Goal: Entertainment & Leisure: Consume media (video, audio)

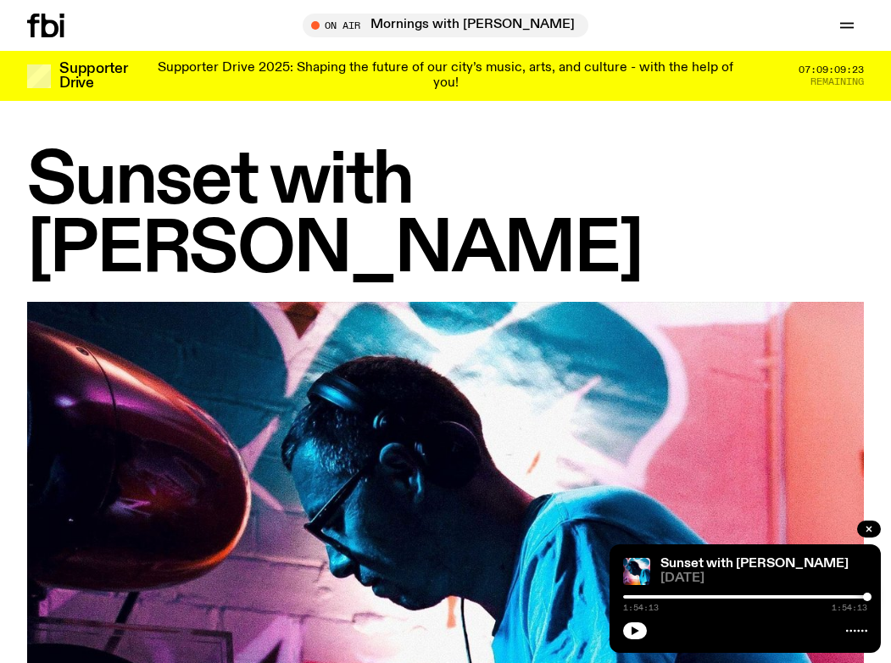
scroll to position [860, 0]
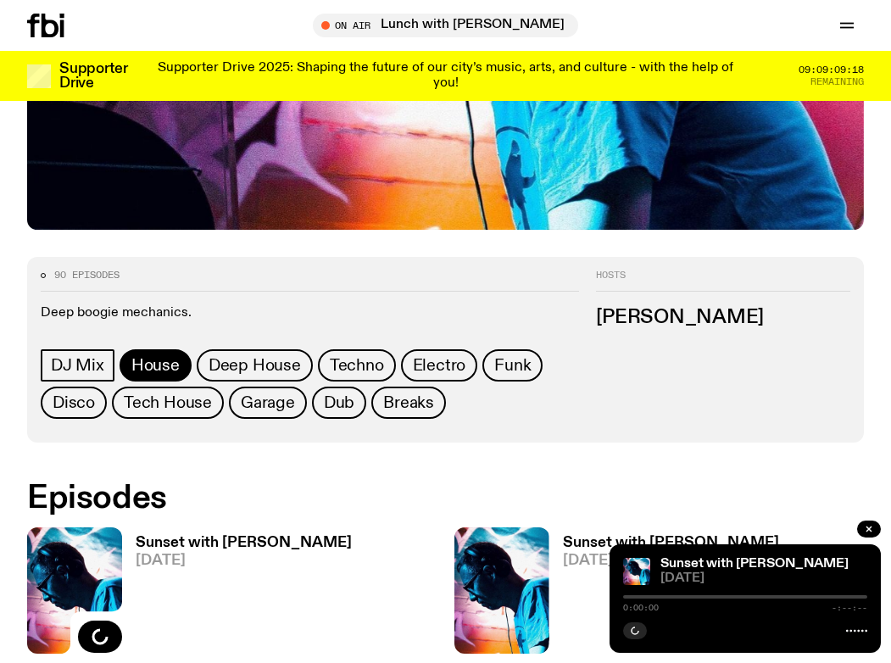
scroll to position [826, 0]
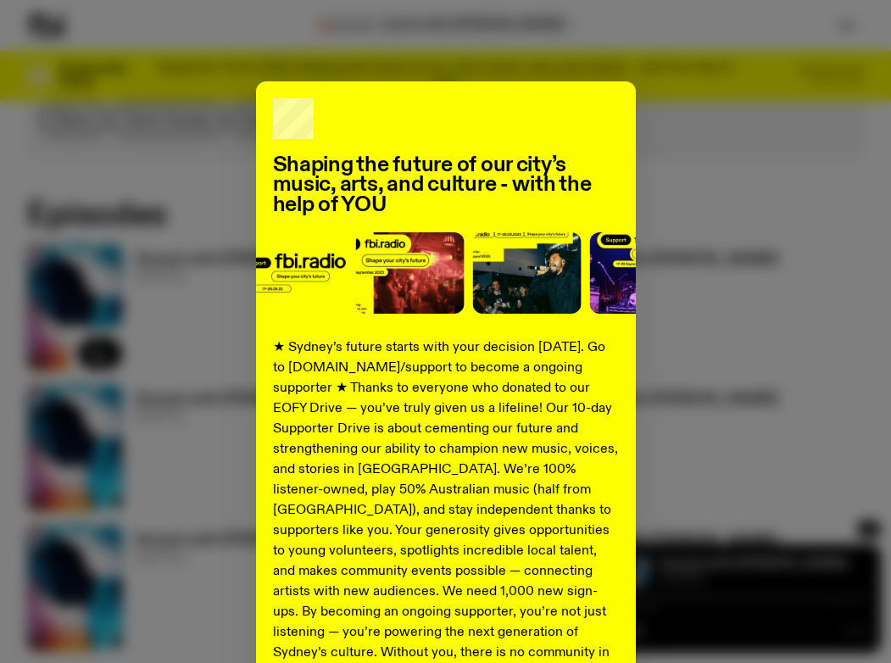
click at [749, 132] on div "Shaping the future of our city’s music, arts, and culture - with the help of YO…" at bounding box center [445, 429] width 837 height 697
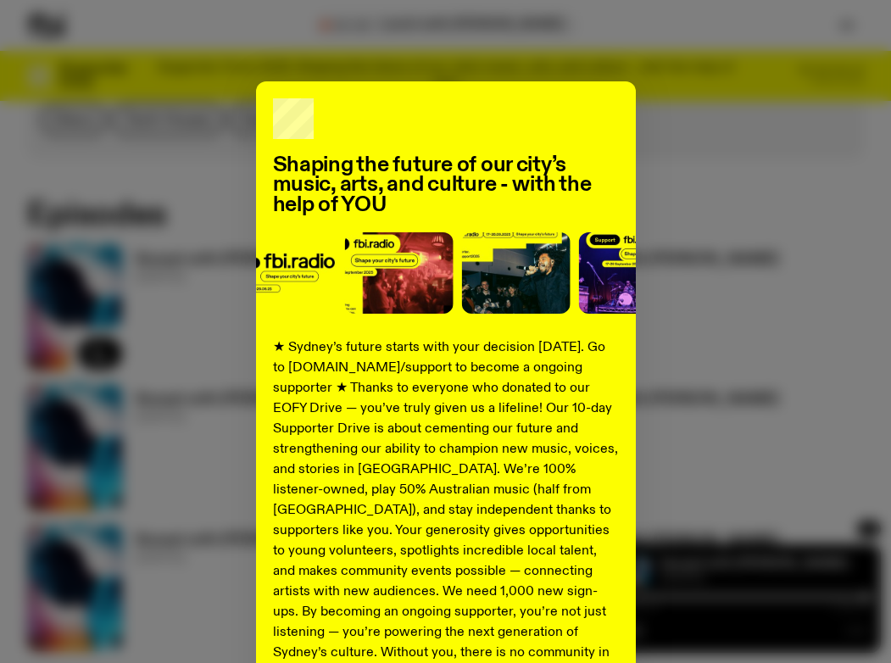
click at [722, 182] on div "Shaping the future of our city’s music, arts, and culture - with the help of YO…" at bounding box center [445, 429] width 837 height 697
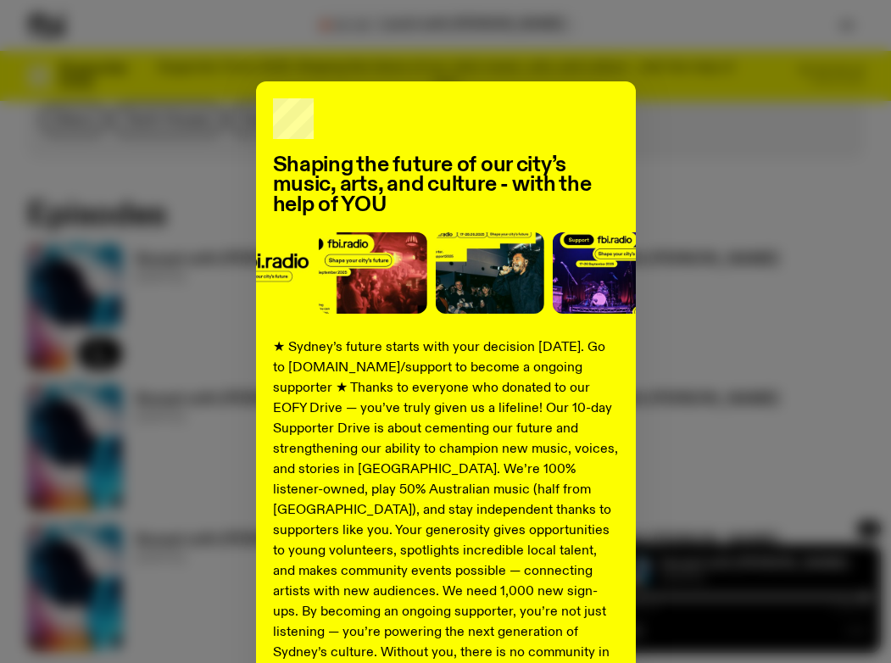
click at [144, 112] on div "Shaping the future of our city’s music, arts, and culture - with the help of YO…" at bounding box center [445, 429] width 837 height 697
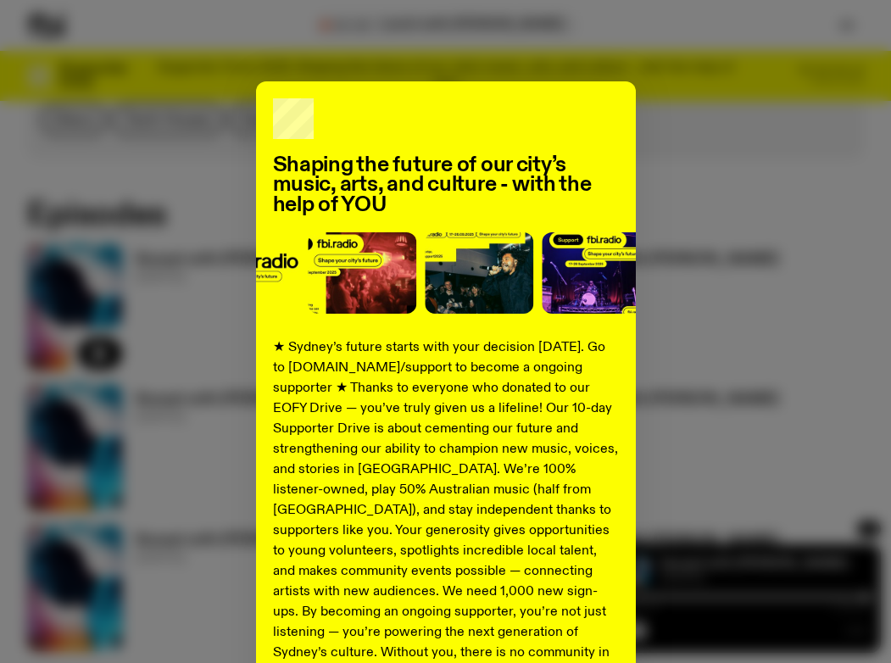
click at [656, 131] on div "Shaping the future of our city’s music, arts, and culture - with the help of YO…" at bounding box center [445, 429] width 837 height 697
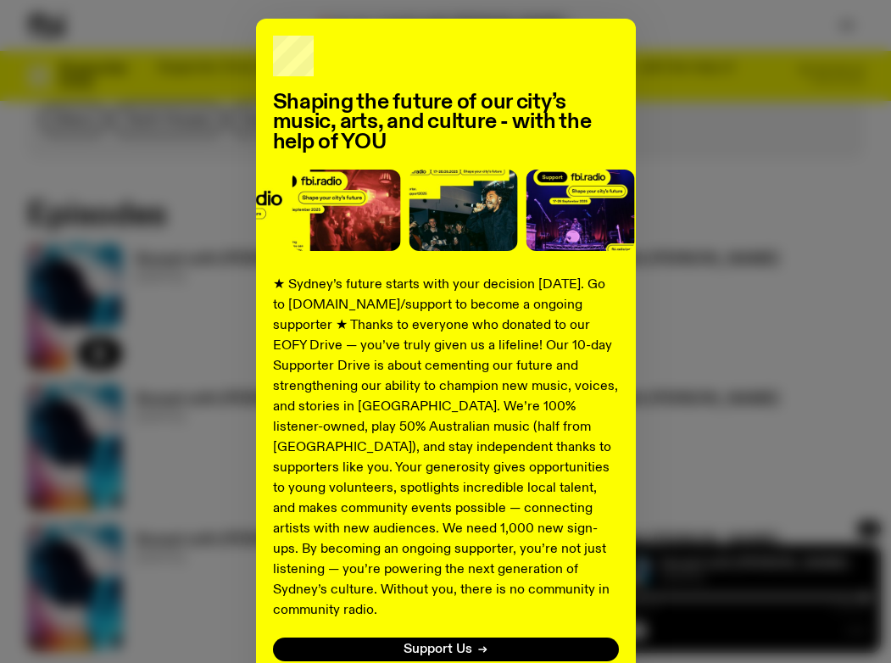
scroll to position [175, 0]
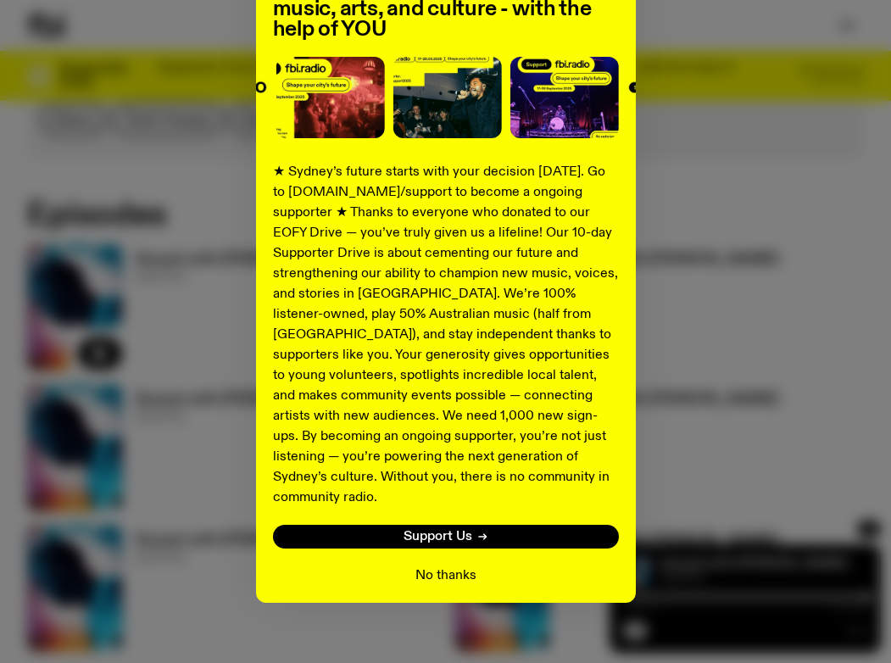
click at [465, 565] on button "No thanks" at bounding box center [445, 575] width 61 height 20
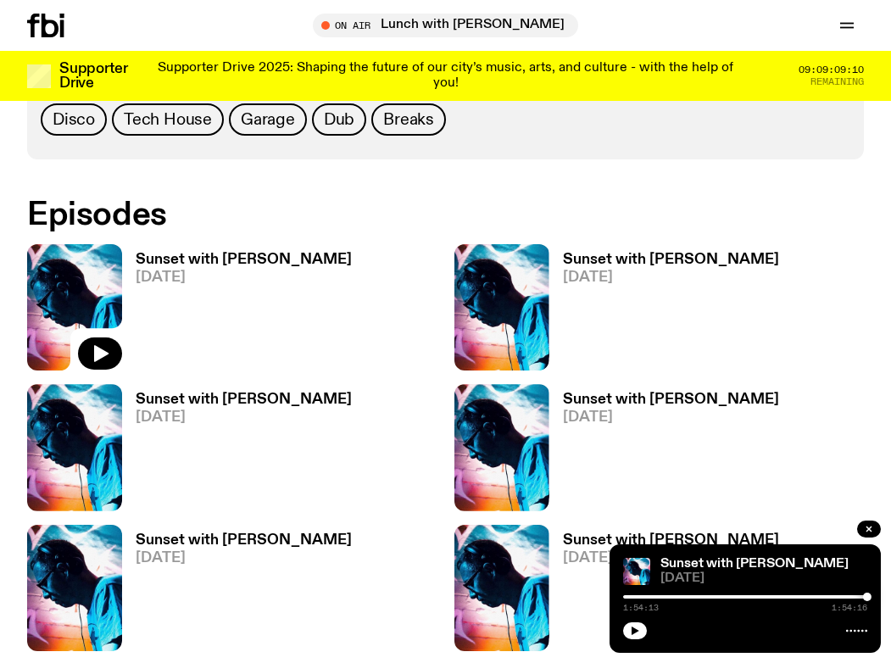
click at [629, 597] on div at bounding box center [745, 596] width 244 height 3
click at [626, 632] on button "button" at bounding box center [635, 630] width 24 height 17
